Goal: Check status: Check status

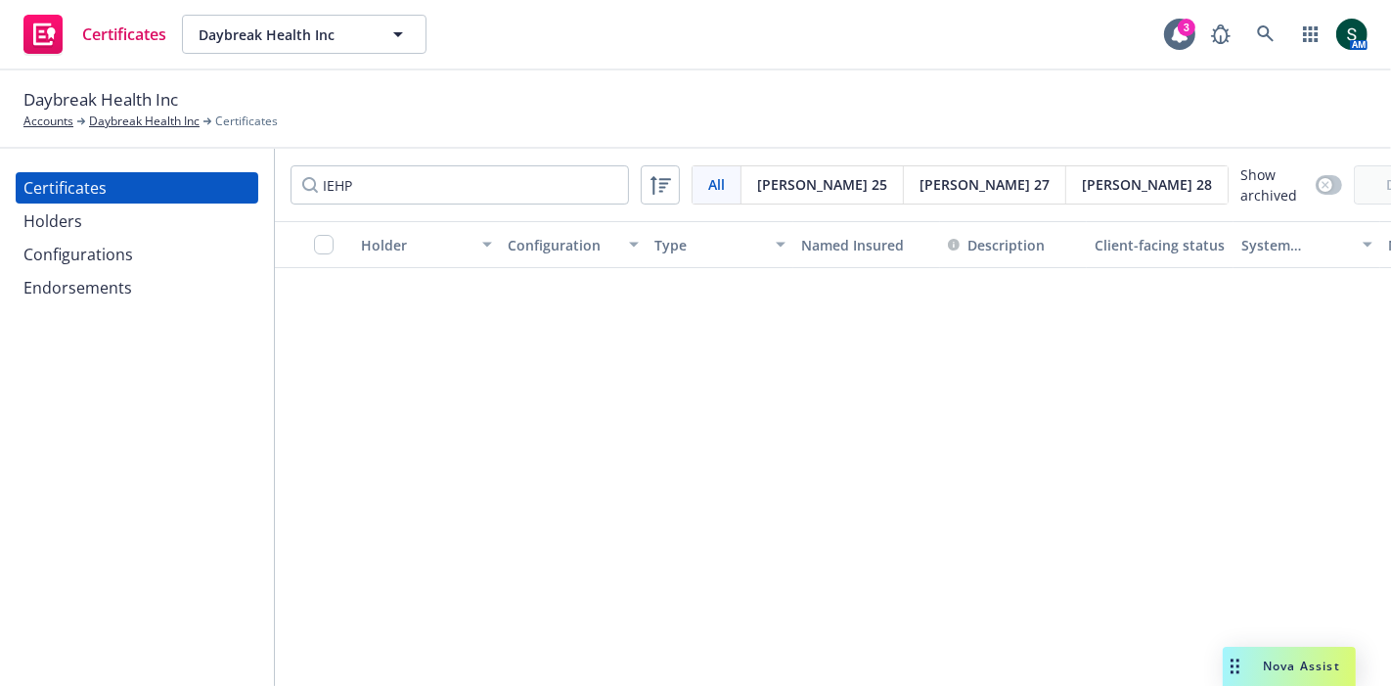
scroll to position [7606, 0]
